Goal: Communication & Community: Answer question/provide support

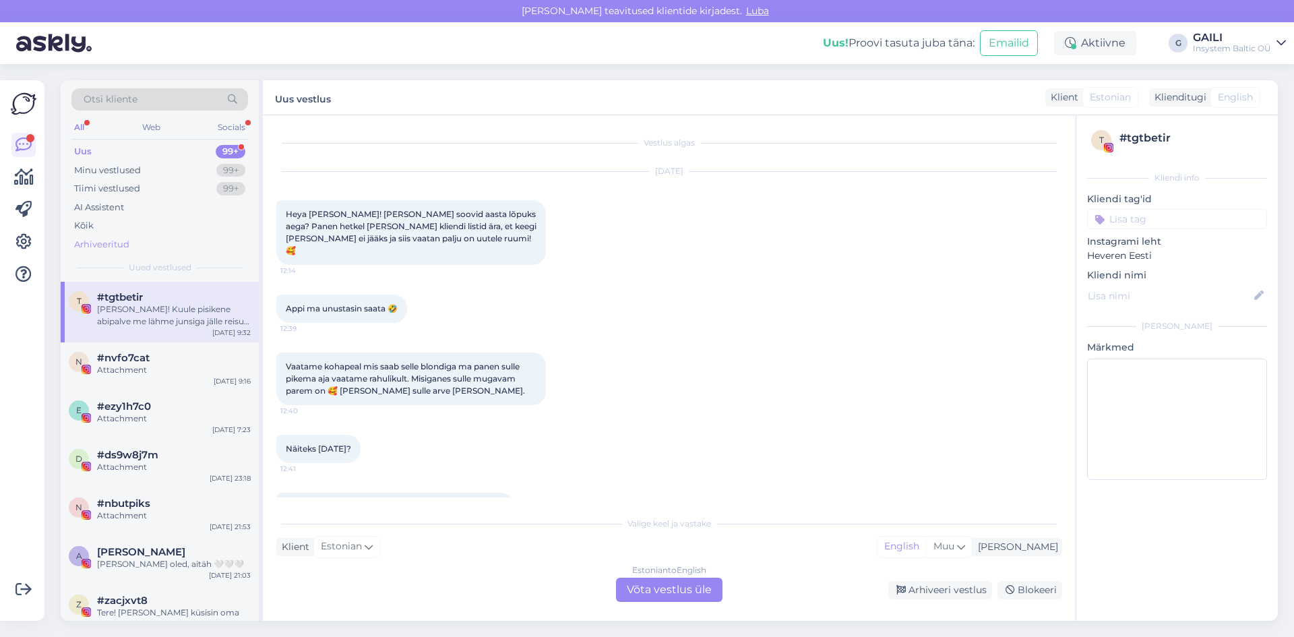
scroll to position [4669, 0]
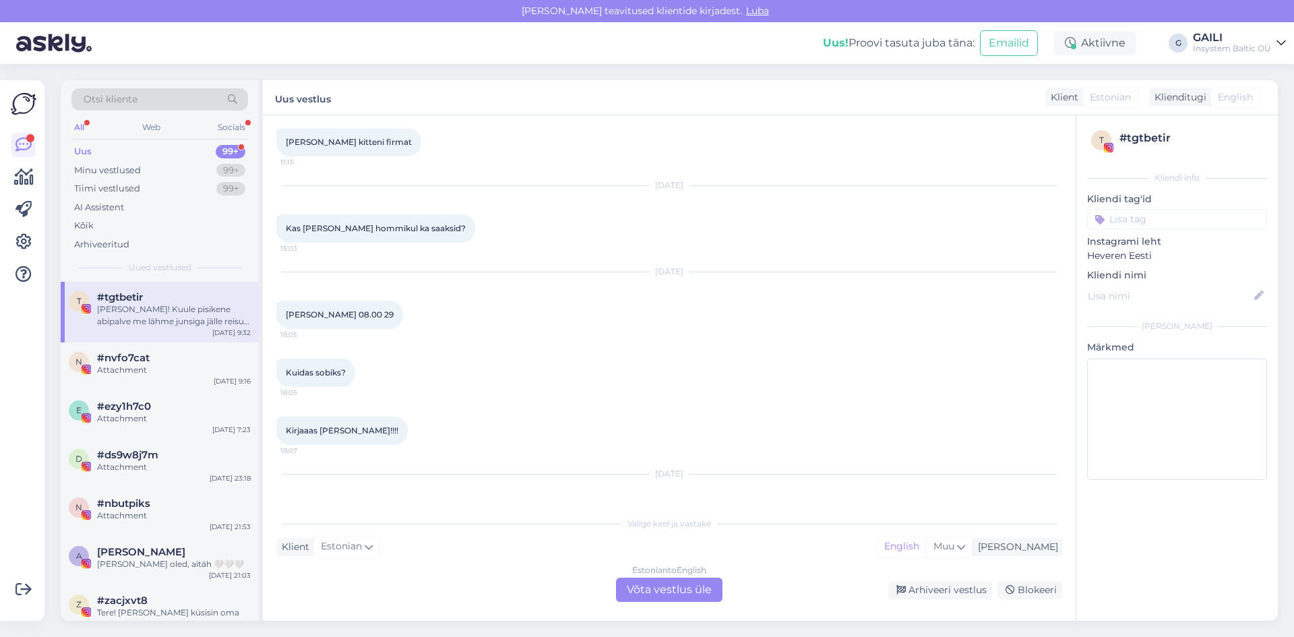
click at [117, 149] on div "Uus 99+" at bounding box center [159, 151] width 177 height 19
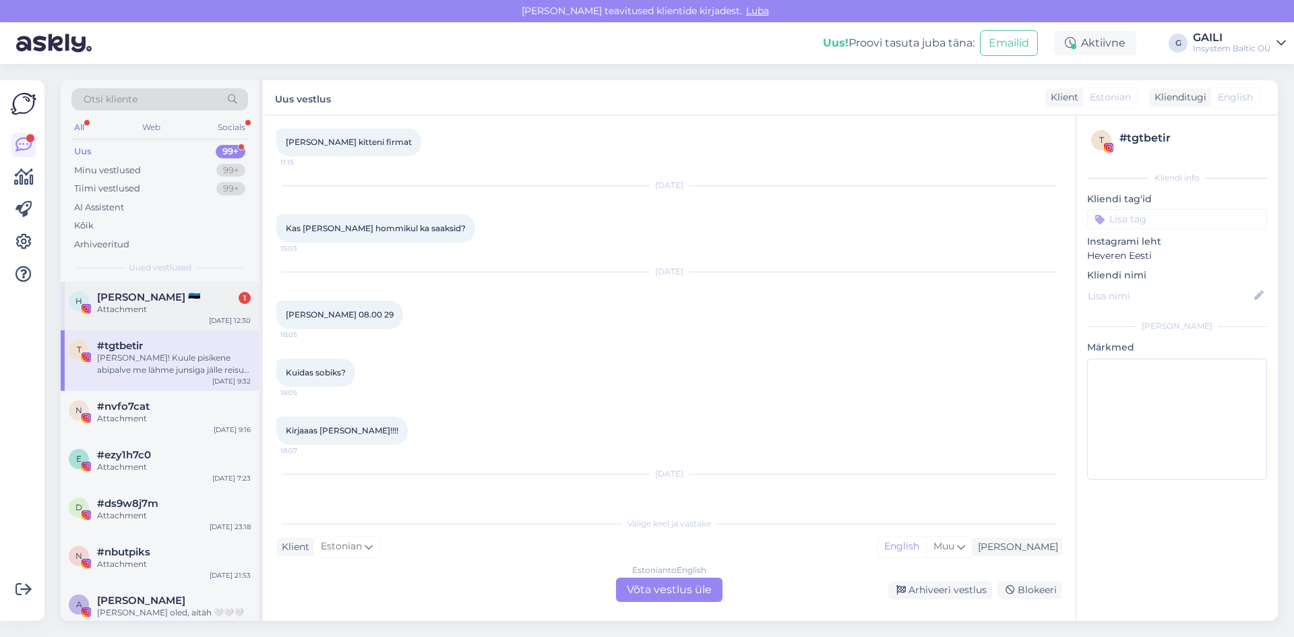
click at [164, 288] on div "H [PERSON_NAME] 🇪🇪 1 Attachment [DATE] 12:30" at bounding box center [160, 306] width 198 height 49
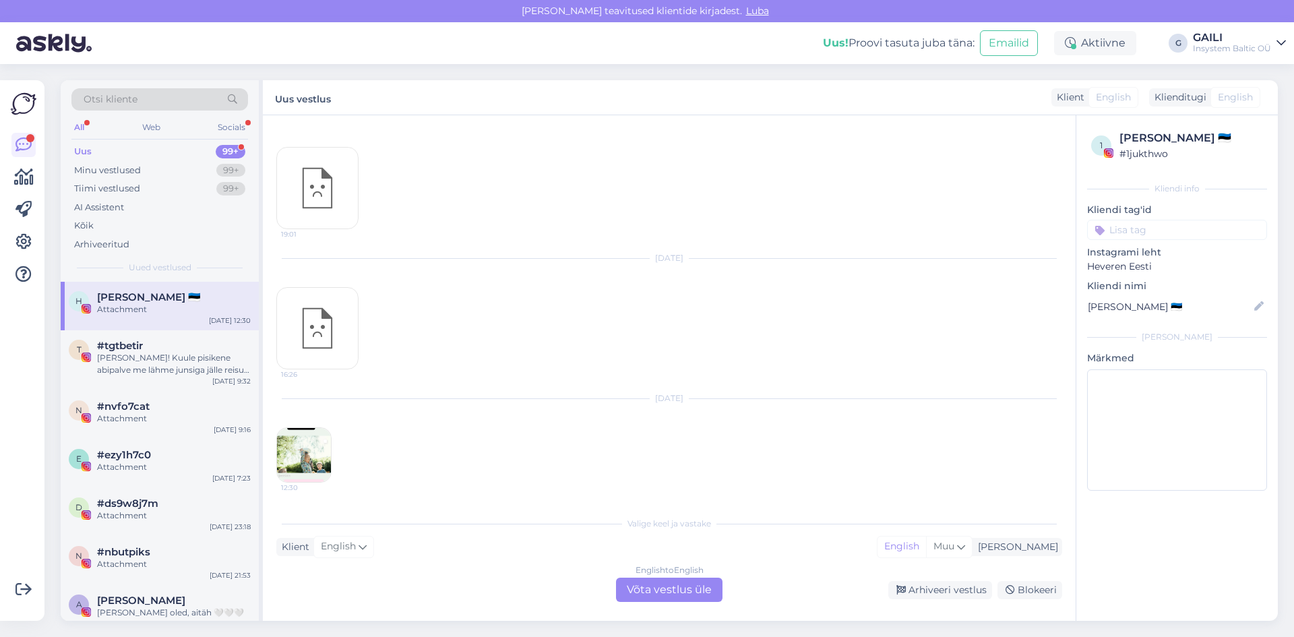
scroll to position [193, 0]
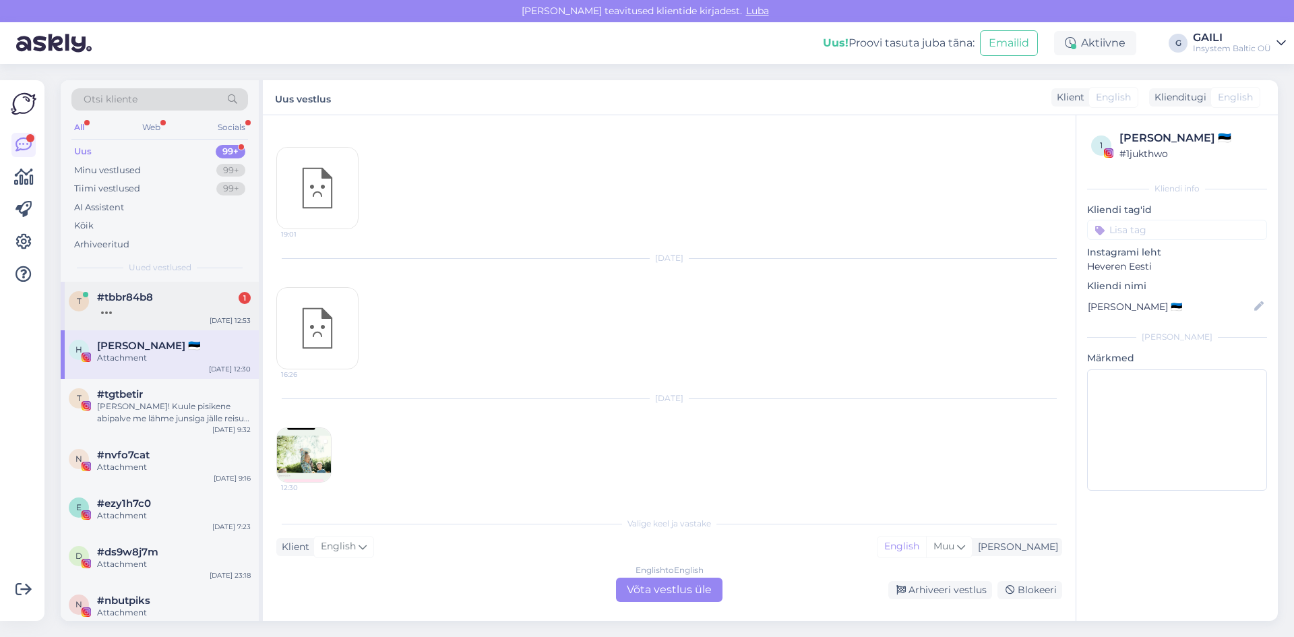
click at [163, 290] on div "t #tbbr84b8 [DATE] 12:53" at bounding box center [160, 306] width 198 height 49
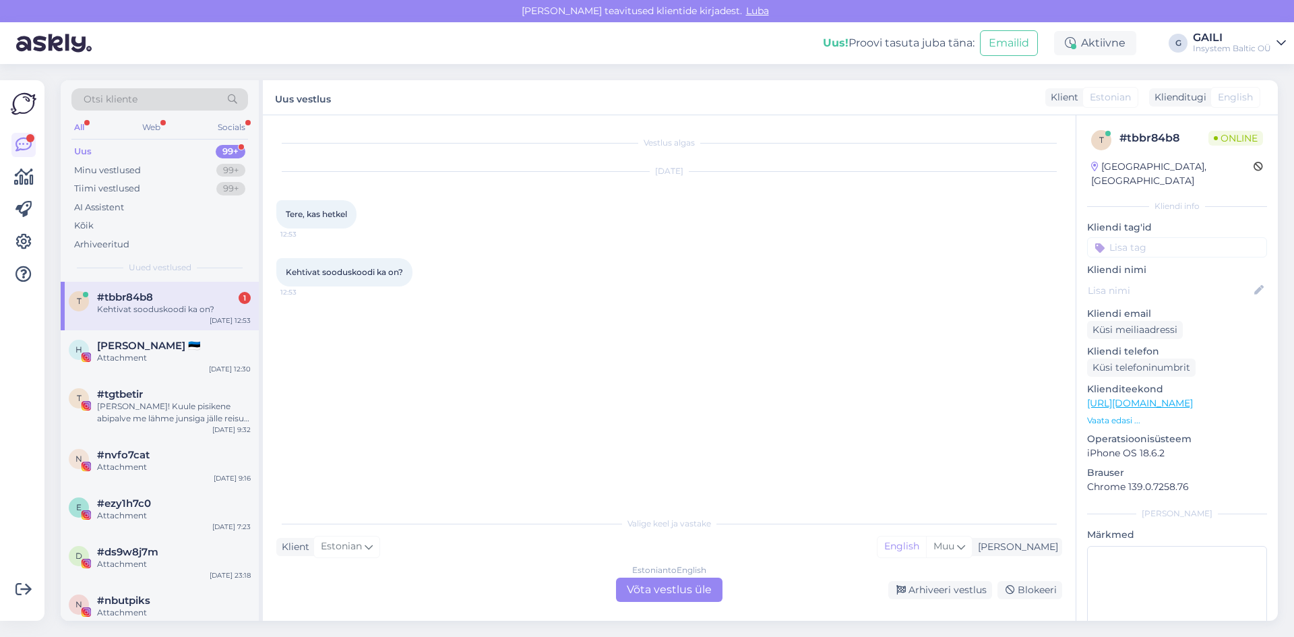
click at [670, 596] on div "Estonian to English Võta vestlus üle" at bounding box center [669, 590] width 106 height 24
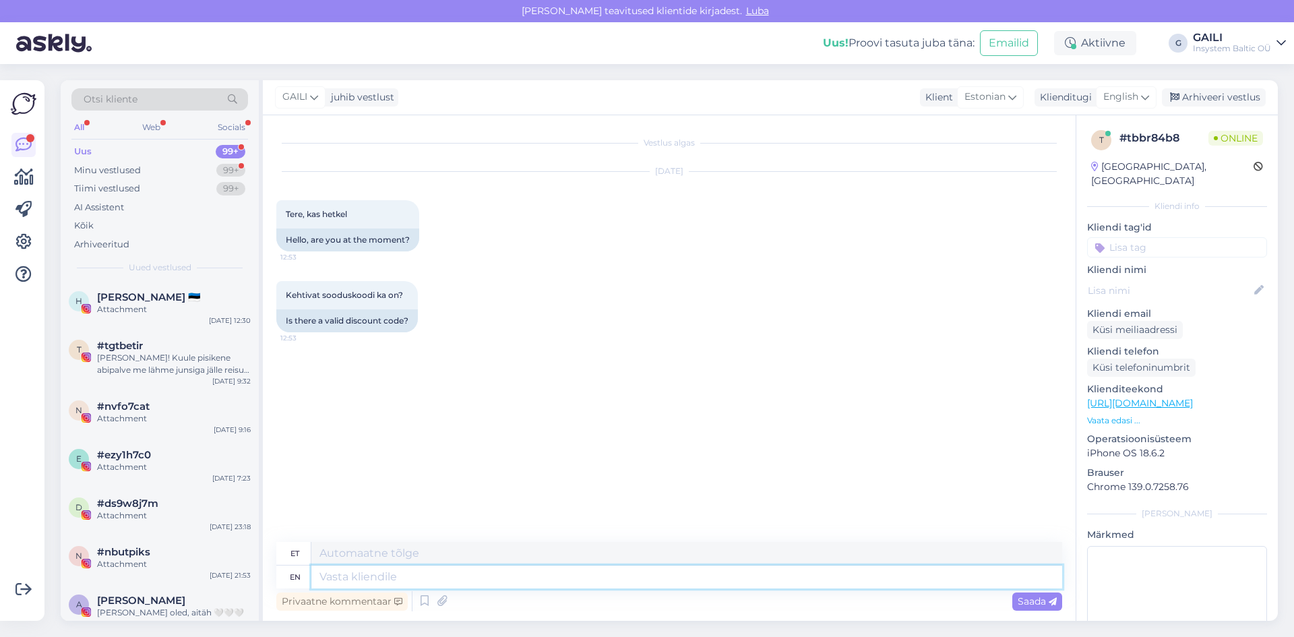
click at [382, 576] on textarea at bounding box center [686, 576] width 751 height 23
type textarea "Tere~"
type textarea "Tere"
type textarea "Tere!"
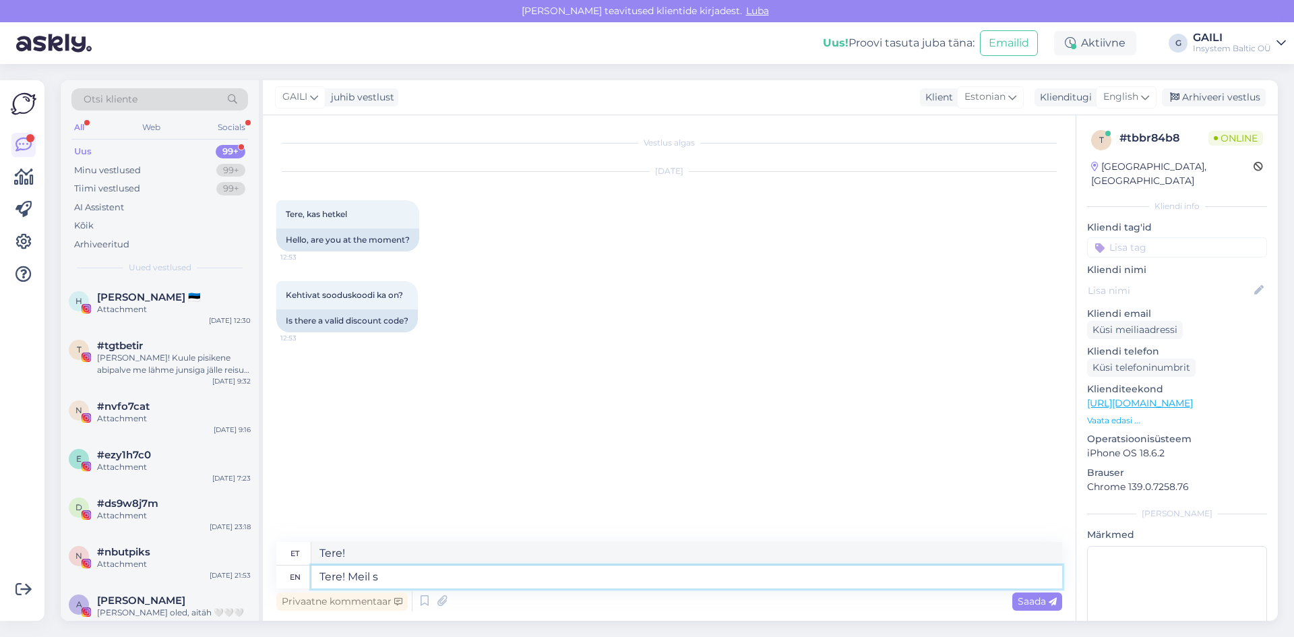
type textarea "Tere! Meil so"
type textarea "Tere! Meil"
type textarea "Tere! Meil sooduskoode e"
type textarea "Tere! Meil ​​on sooduskood"
type textarea "Tere! Meil sooduskoode ei o"
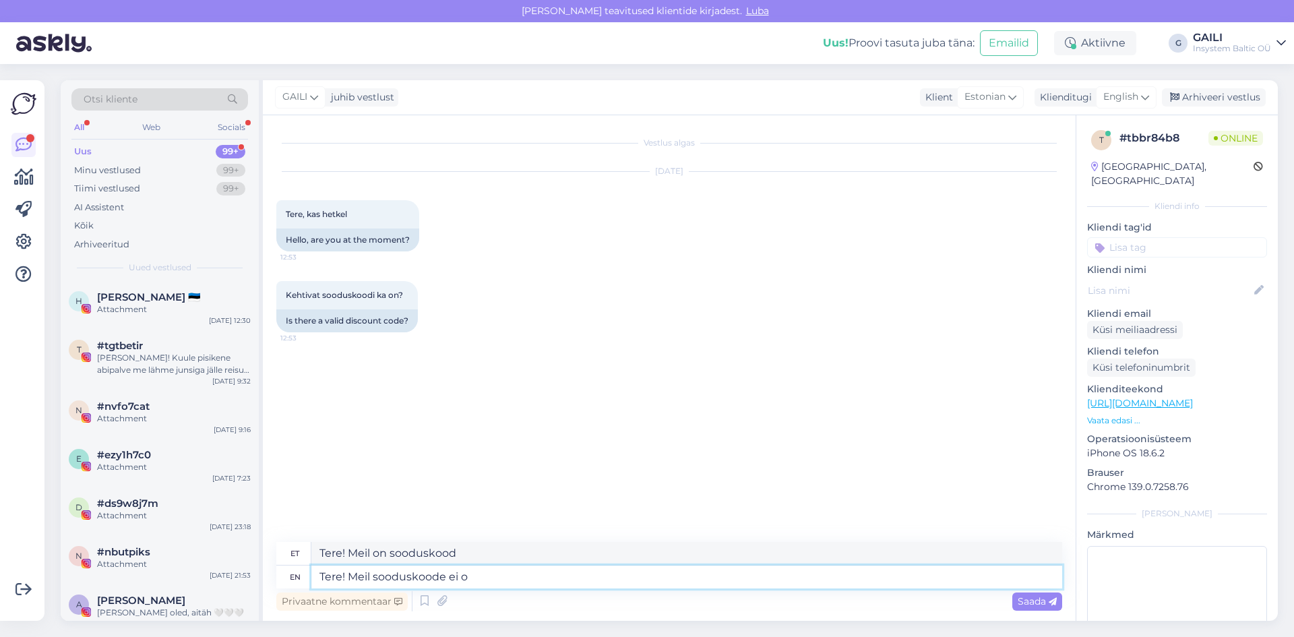
type textarea "Tere! Meil ​​on sooduskood ei"
type textarea "Tere! Meil sooduskoode ei ole. A"
type textarea "Tere! Meil sooduskoode ei ole."
type textarea "Tere! Meil sooduskoode ei ole. Aga"
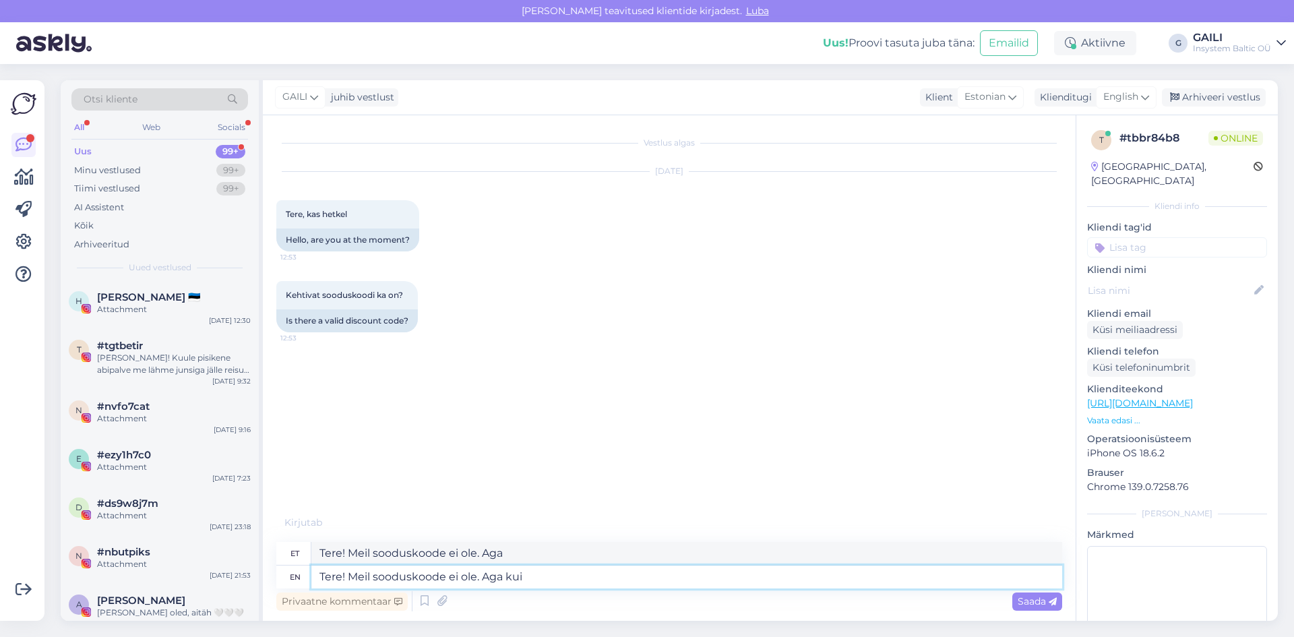
type textarea "Tere! Meil sooduskoode ei ole. Aga kui"
type textarea "Tere! Meil sooduskoode ei ole. Aga kui logite k"
type textarea "Tere! Meil sooduskoode ei ole. Aga kui logite"
type textarea "Tere! Meil sooduskoode ei ole. Aga kui logite kasutajaga s"
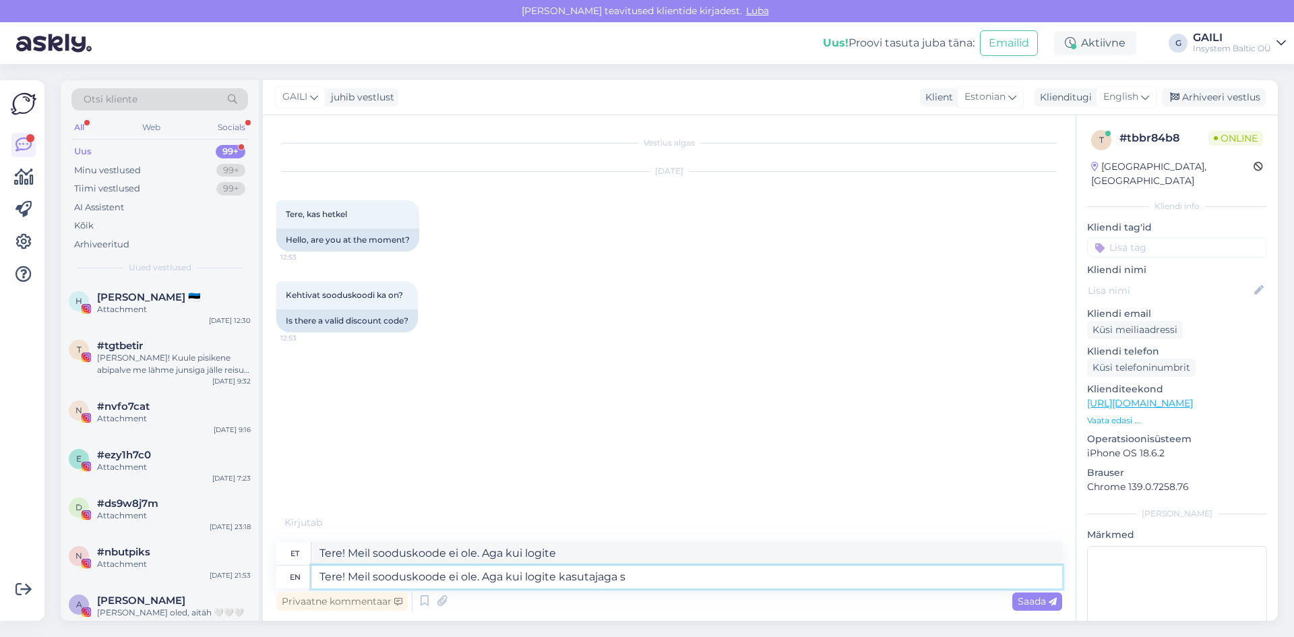
type textarea "Tere! Meil sooduskoode ei ole. Aga kui logite kasutajaga"
type textarea "Tere! Meil sooduskoode ei ole. Aga kui logite kasutajaga sisse s"
type textarea "Tere! Meil sooduskoode ei ole. Aga kui logite kasutajaga sisse"
type textarea "Tere! Meil sooduskoode ei ole. Aga kui logite kasutajaga sisse siis sa"
type textarea "Tere! Meil sooduskoode ei ole. Aga kui logite kasutajaga sisse siis"
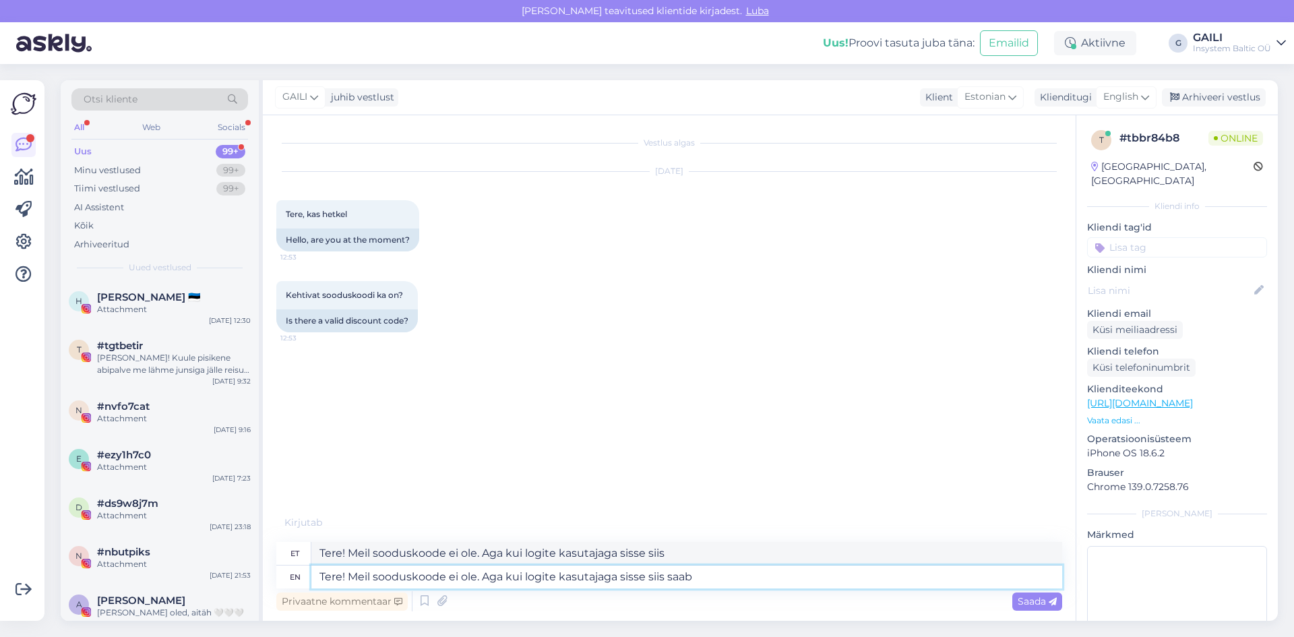
type textarea "Tere! Meil sooduskoode ei ole. Aga kui logite kasutajaga sisse siis saab -"
type textarea "Tere! Meil sooduskoode ei ole. Aga kui logite kasutajaga sisse siis saab"
type textarea "Tere! Meil sooduskoode ei ole. Aga kui logite kasutajaga sisse siis saab -10%"
type textarea "Tere! Meil sooduskoode ei ole. Aga kui logite kasutajaga sisse siis saab -10"
type textarea "Tere! Meil sooduskoode ei ole. Aga kui logite kasutajaga sisse siis saab -10%"
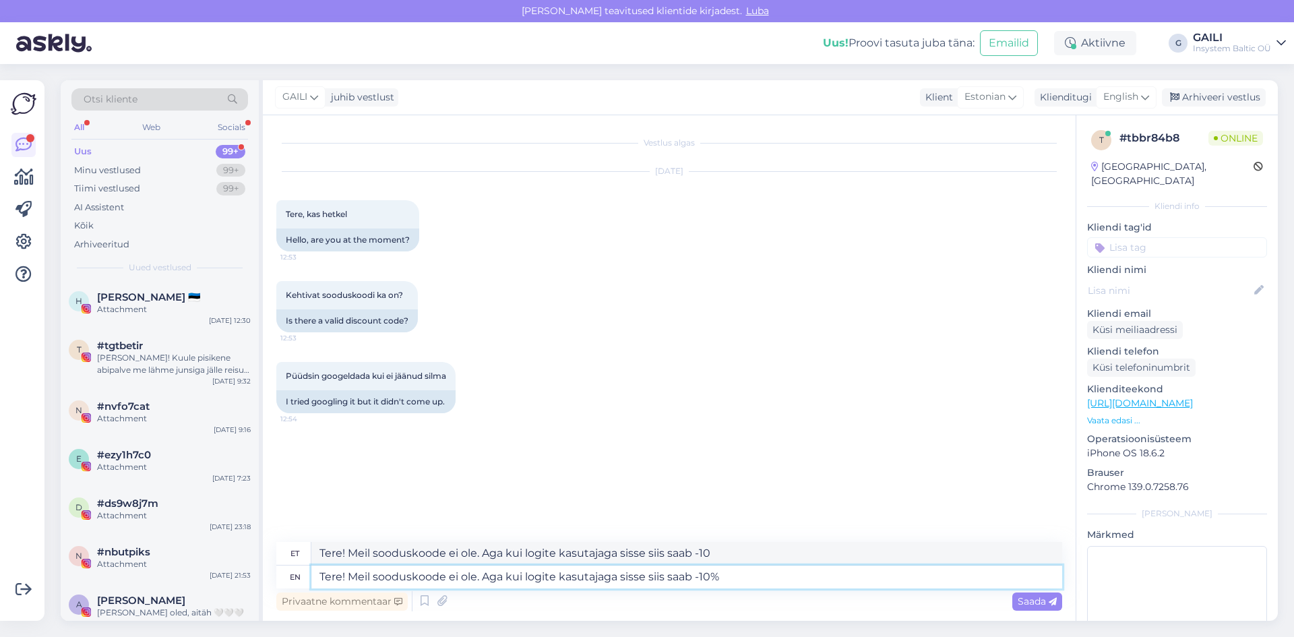
type textarea "Tere! Meil sooduskoode ei ole. Aga kui logite kasutajaga sisse siis saab -10%"
type textarea "Tere! Meil sooduskoode ei ole. Aga kui logite kasutajaga sisse siis saab -10% :)"
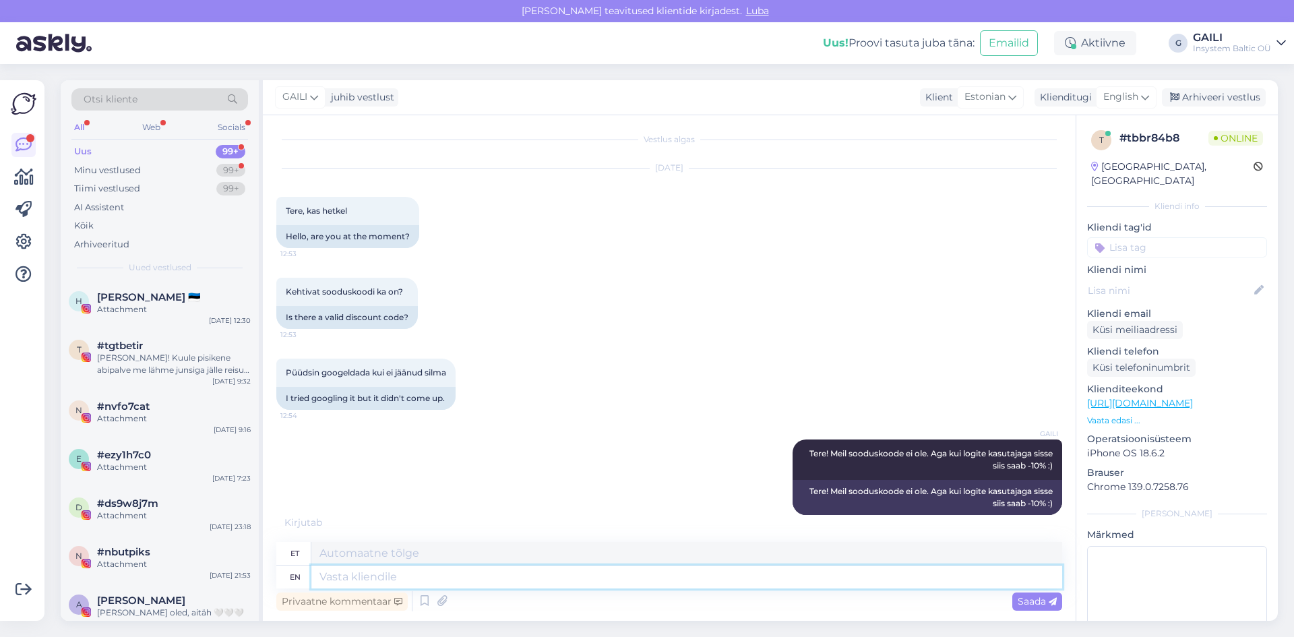
scroll to position [98, 0]
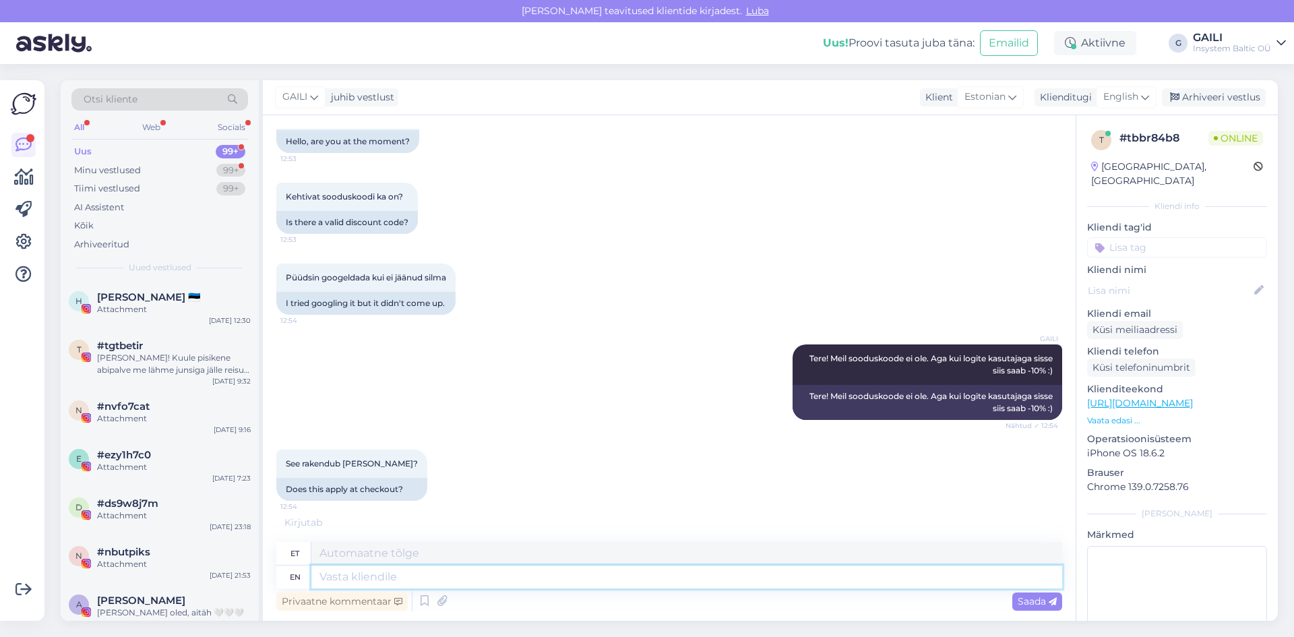
click at [402, 580] on textarea at bounding box center [686, 576] width 751 height 23
type textarea "jah"
type textarea "j"
type textarea "Just"
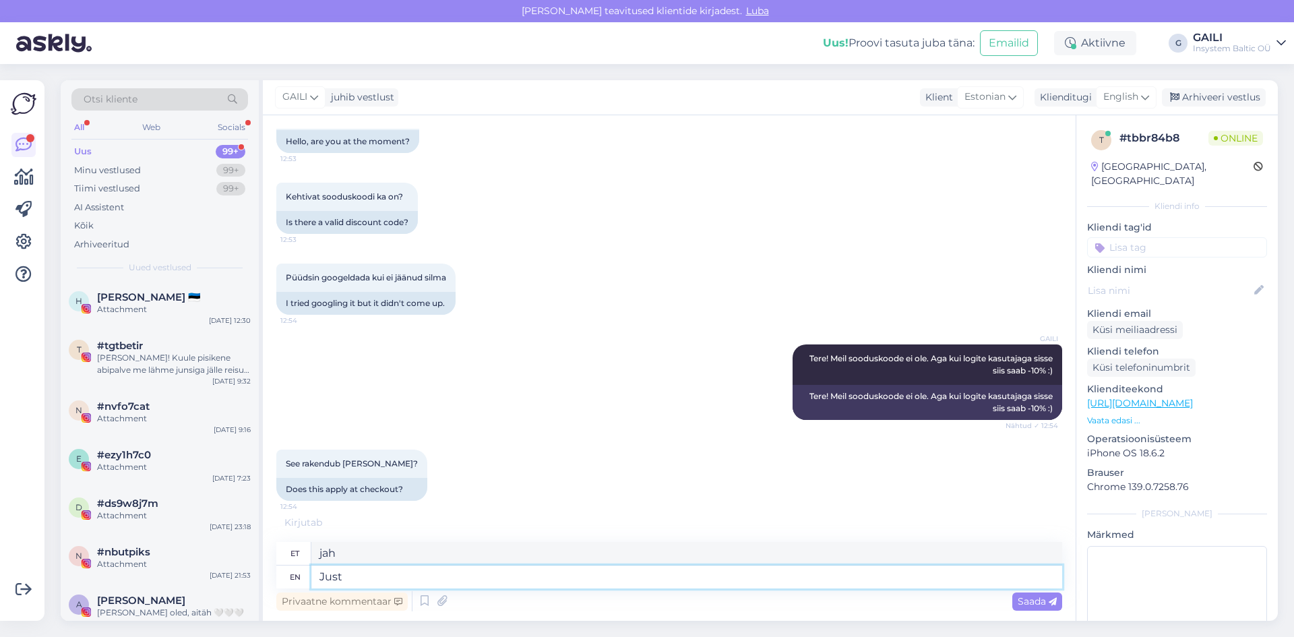
type textarea "Lihtsalt"
type textarea "Just"
click at [1036, 604] on span "Saada" at bounding box center [1037, 601] width 39 height 12
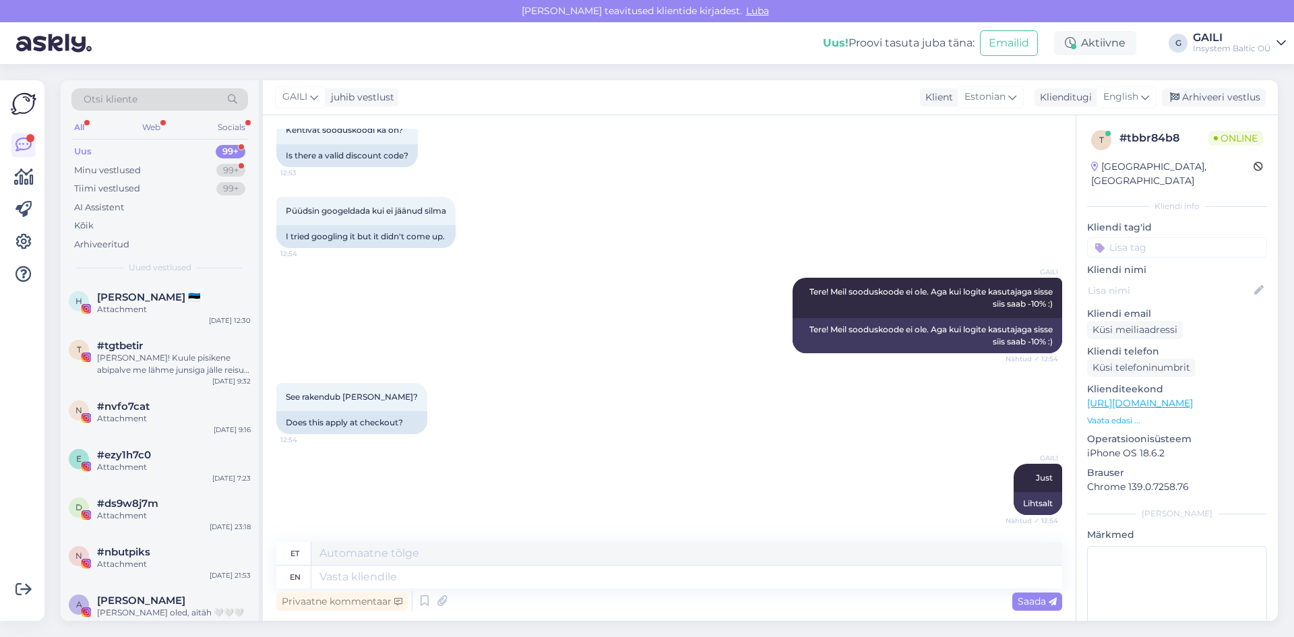
scroll to position [246, 0]
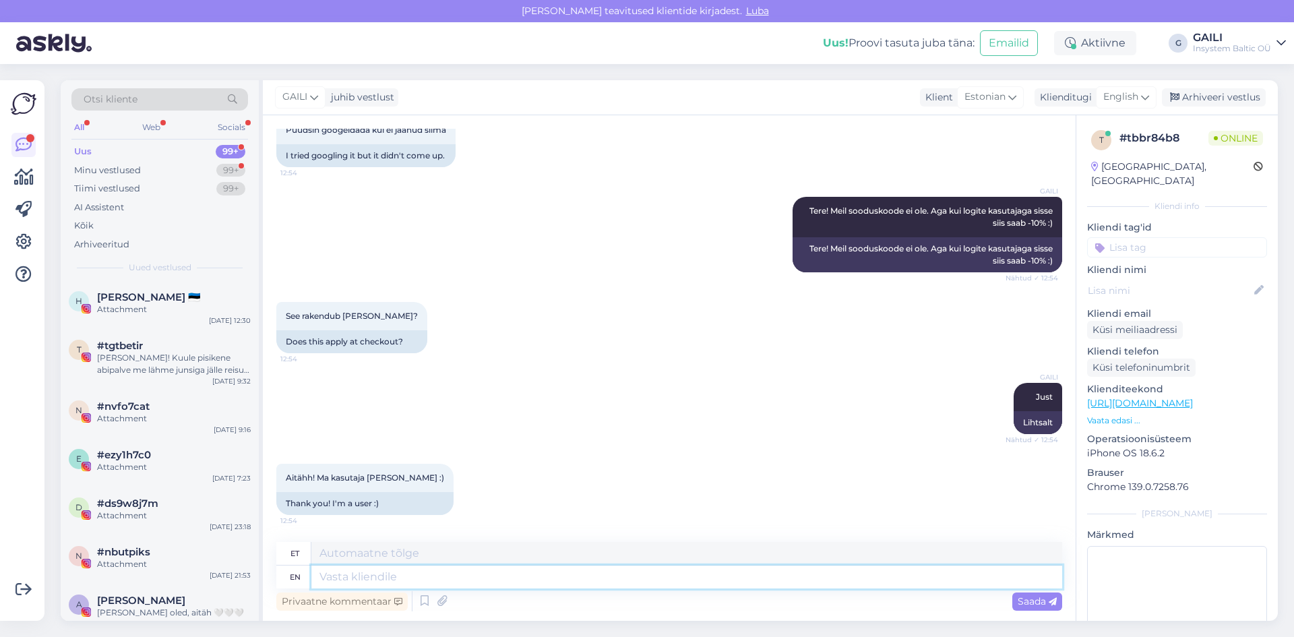
click at [386, 583] on textarea at bounding box center [686, 576] width 751 height 23
click at [143, 162] on div "Minu vestlused 99+" at bounding box center [159, 170] width 177 height 19
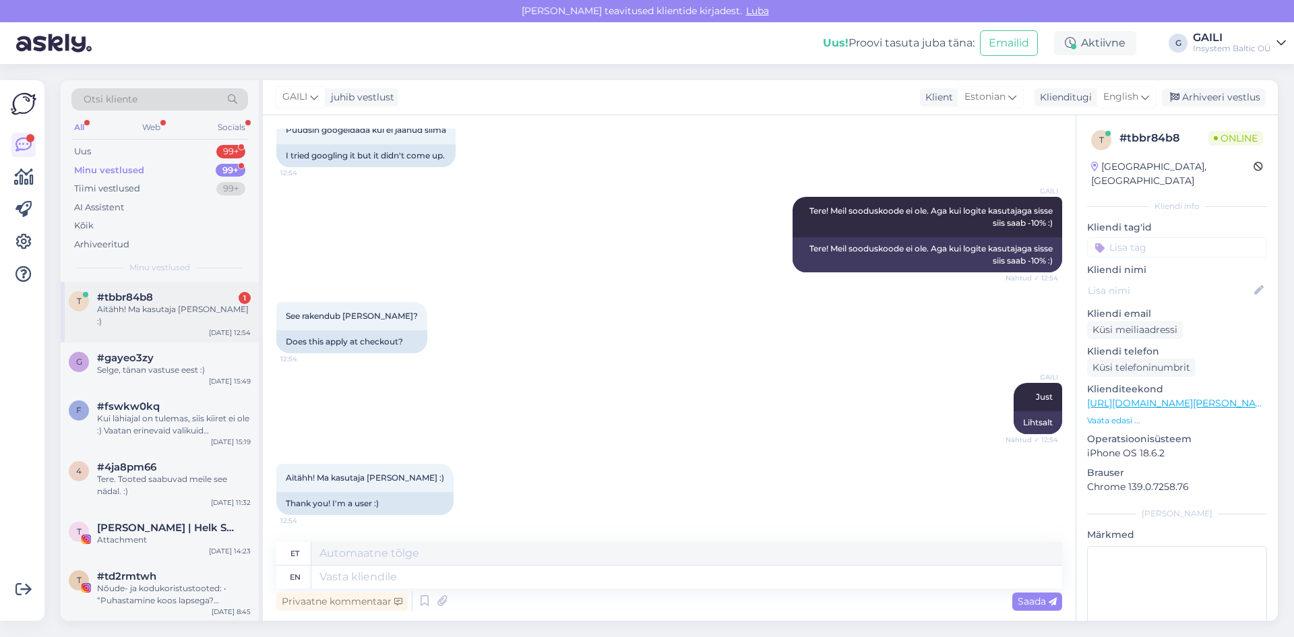
click at [197, 294] on div "#tbbr84b8 1" at bounding box center [174, 297] width 154 height 12
click at [115, 148] on div "Uus 99+" at bounding box center [159, 151] width 177 height 19
